Goal: Information Seeking & Learning: Learn about a topic

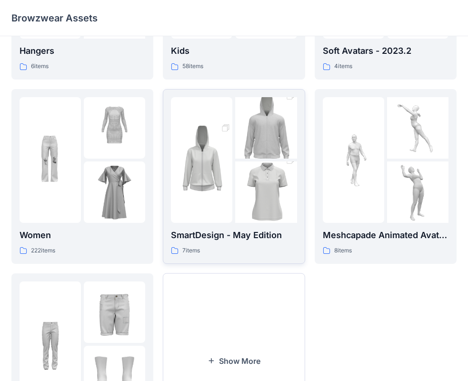
scroll to position [190, 0]
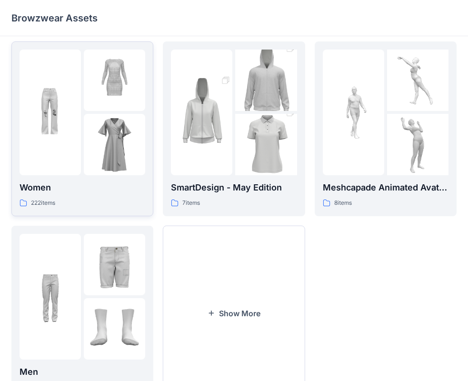
click at [74, 126] on img at bounding box center [50, 111] width 61 height 61
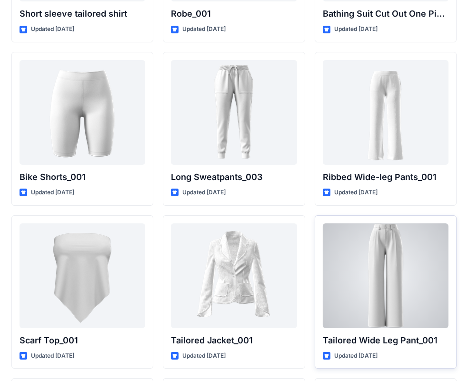
scroll to position [10416, 0]
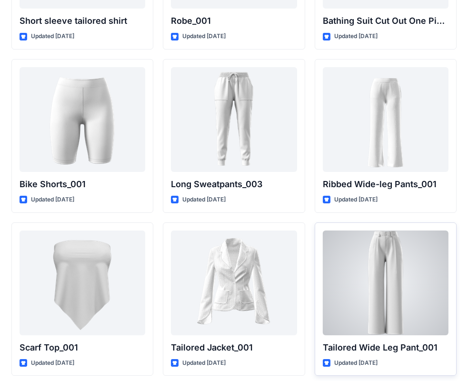
click at [418, 264] on div at bounding box center [385, 282] width 126 height 105
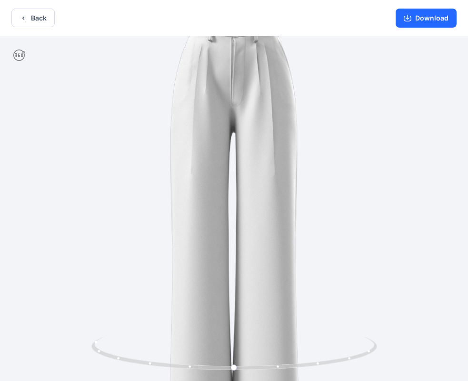
click at [244, 102] on img at bounding box center [234, 209] width 419 height 419
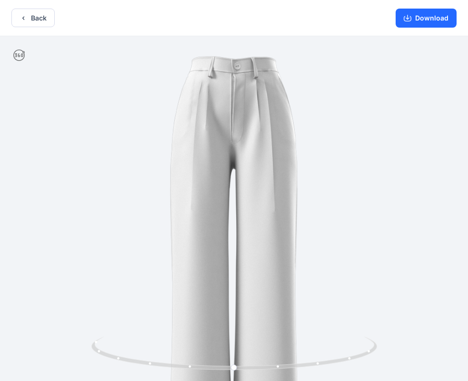
drag, startPoint x: 244, startPoint y: 102, endPoint x: 197, endPoint y: 183, distance: 93.2
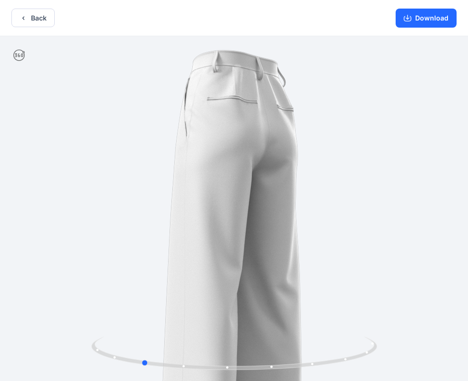
drag, startPoint x: 234, startPoint y: 368, endPoint x: 132, endPoint y: 285, distance: 130.8
click at [140, 330] on div at bounding box center [234, 209] width 468 height 346
click at [41, 20] on button "Back" at bounding box center [32, 18] width 43 height 19
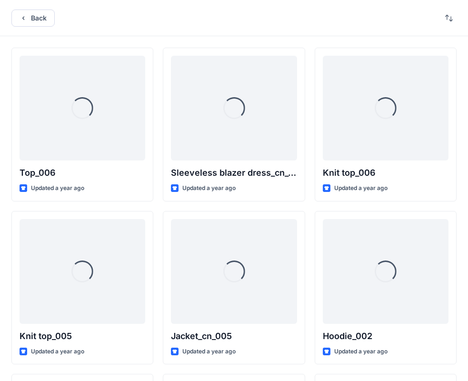
scroll to position [10416, 0]
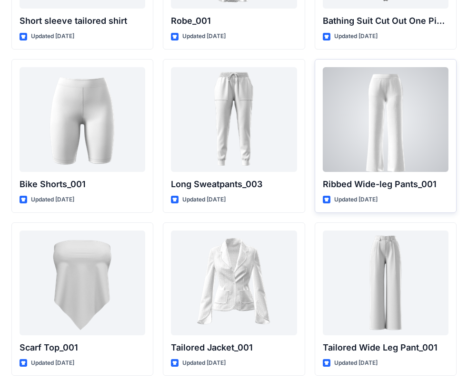
click at [393, 128] on div at bounding box center [385, 119] width 126 height 105
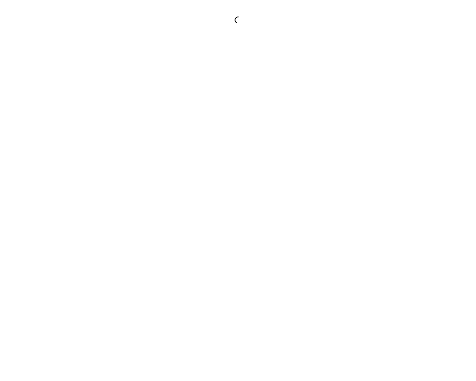
click at [393, 128] on div at bounding box center [238, 190] width 476 height 381
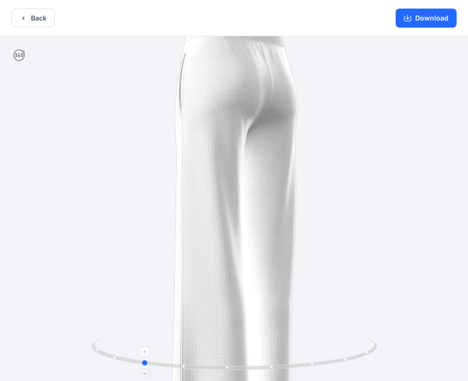
drag, startPoint x: 232, startPoint y: 369, endPoint x: 133, endPoint y: 346, distance: 101.6
click at [134, 349] on icon at bounding box center [235, 354] width 288 height 36
click at [20, 20] on icon "button" at bounding box center [24, 18] width 8 height 8
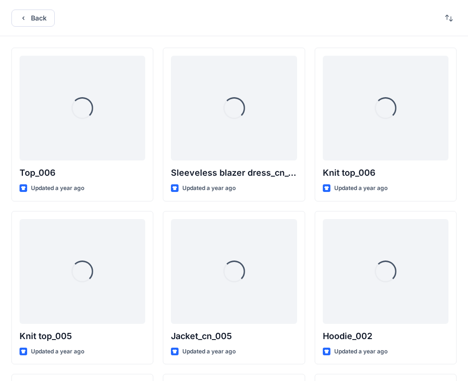
scroll to position [10416, 0]
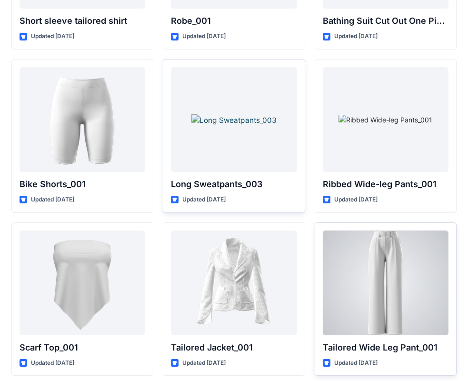
click at [346, 331] on div at bounding box center [385, 282] width 126 height 105
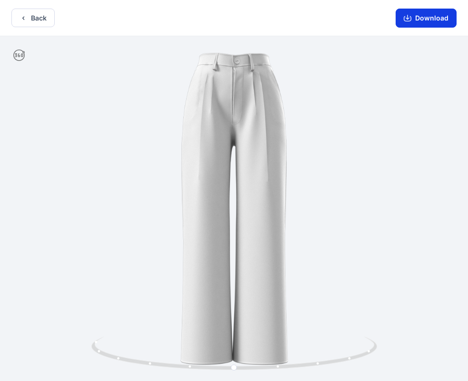
click at [420, 26] on button "Download" at bounding box center [425, 18] width 61 height 19
click at [221, 118] on div at bounding box center [234, 209] width 468 height 346
click at [34, 22] on button "Back" at bounding box center [32, 18] width 43 height 19
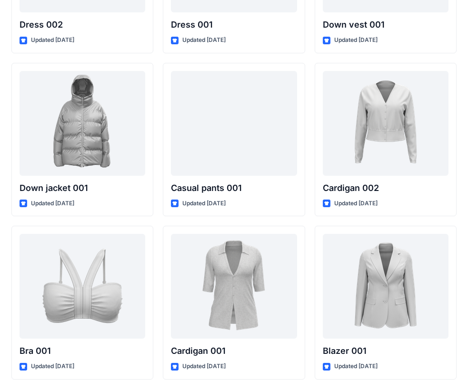
scroll to position [6589, 0]
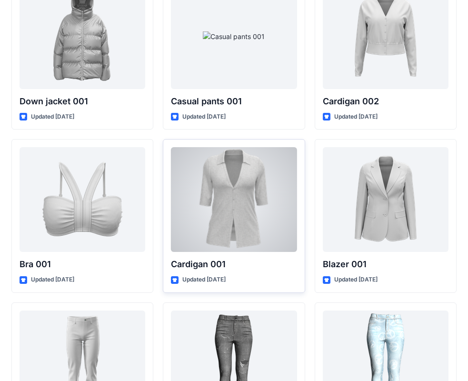
click at [275, 254] on div "Cardigan 001 Updated [DATE]" at bounding box center [234, 216] width 142 height 154
click at [268, 220] on div at bounding box center [234, 199] width 126 height 105
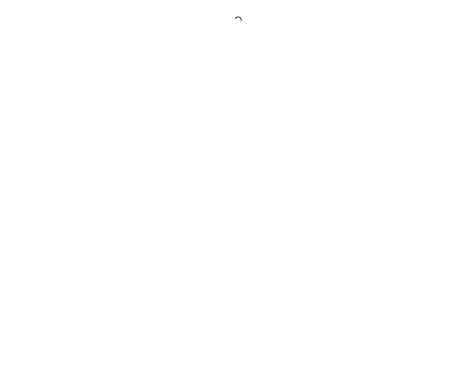
click at [268, 220] on div at bounding box center [238, 190] width 476 height 381
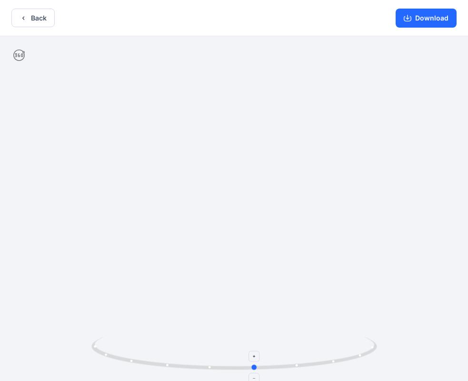
drag, startPoint x: 234, startPoint y: 365, endPoint x: 254, endPoint y: 337, distance: 34.6
click at [254, 337] on icon at bounding box center [235, 354] width 288 height 36
click at [430, 21] on button "Download" at bounding box center [425, 18] width 61 height 19
click at [18, 18] on button "Back" at bounding box center [32, 18] width 43 height 19
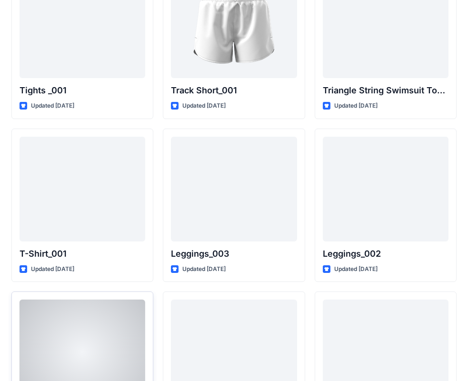
scroll to position [10822, 0]
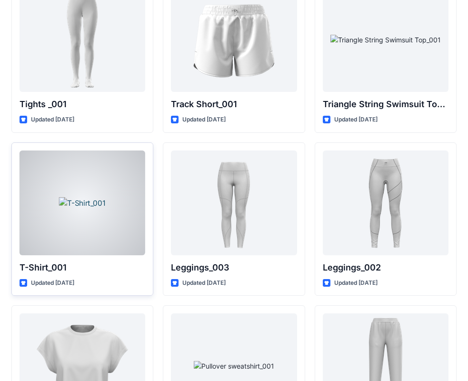
click at [111, 165] on div at bounding box center [83, 202] width 126 height 105
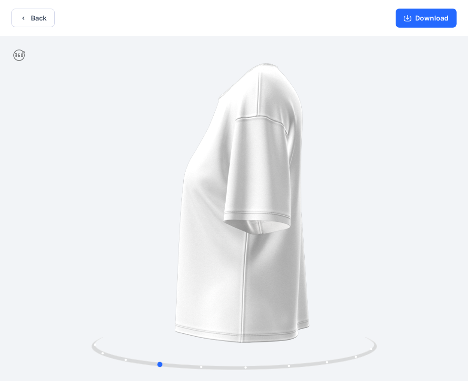
drag, startPoint x: 233, startPoint y: 369, endPoint x: 135, endPoint y: 273, distance: 137.2
click at [144, 288] on div at bounding box center [234, 209] width 468 height 346
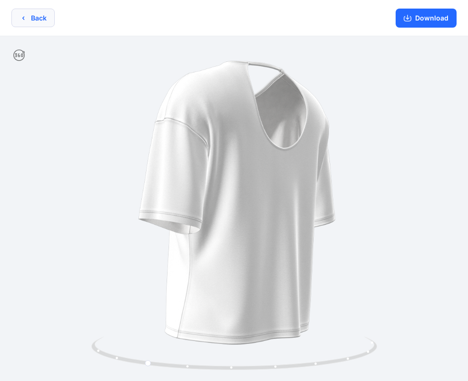
click at [30, 21] on button "Back" at bounding box center [32, 18] width 43 height 19
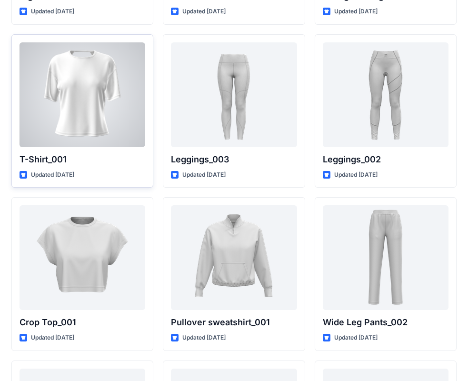
scroll to position [10965, 0]
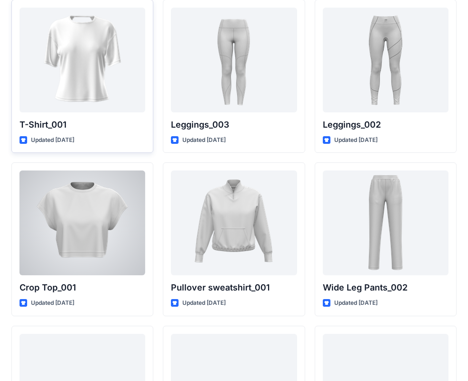
click at [84, 234] on div at bounding box center [83, 222] width 126 height 105
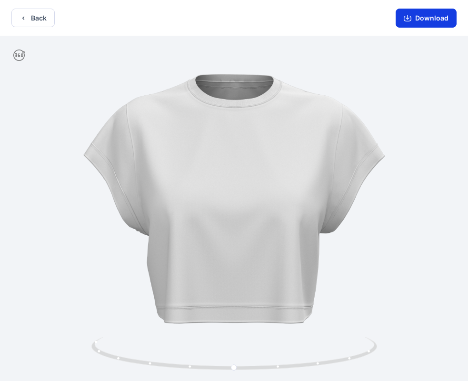
click at [428, 16] on button "Download" at bounding box center [425, 18] width 61 height 19
